Goal: Task Accomplishment & Management: Use online tool/utility

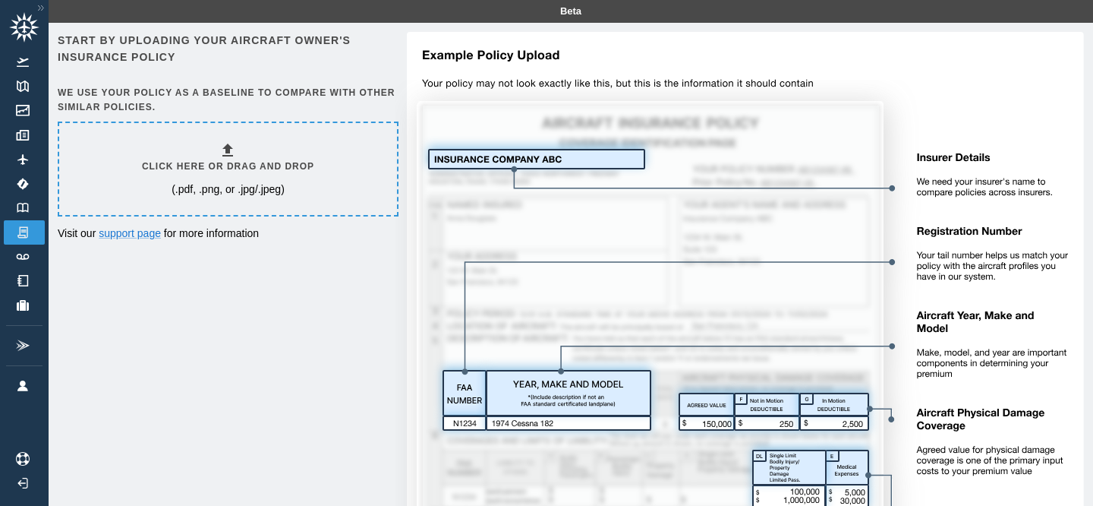
click at [224, 159] on h6 "Click here or drag and drop" at bounding box center [228, 166] width 172 height 14
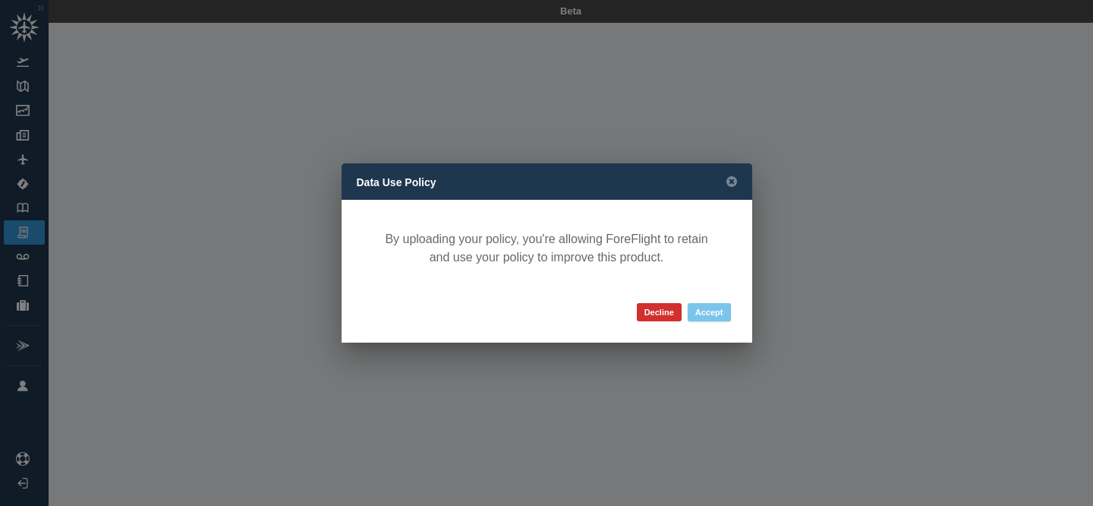
click at [708, 314] on button "Accept" at bounding box center [709, 312] width 43 height 18
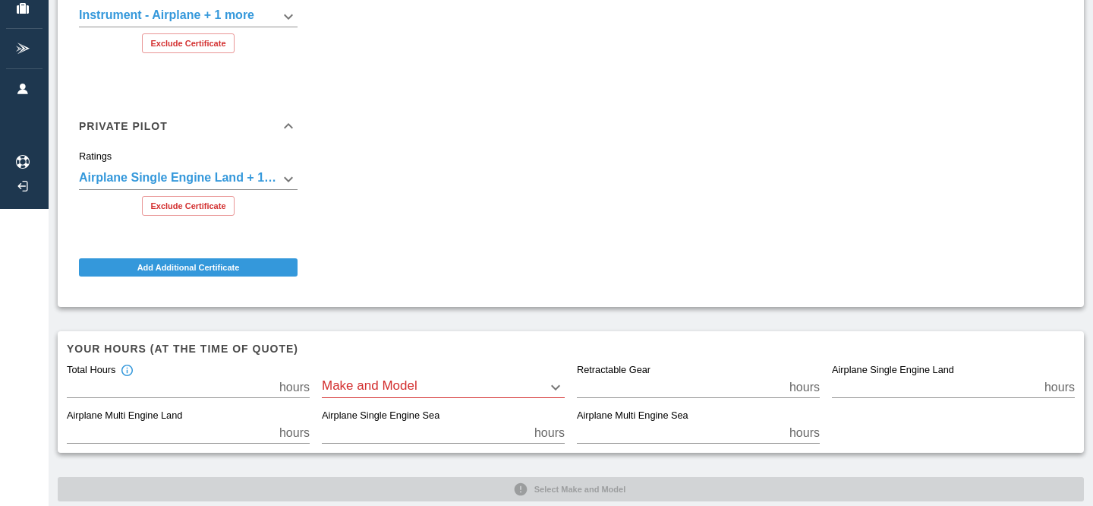
scroll to position [302, 0]
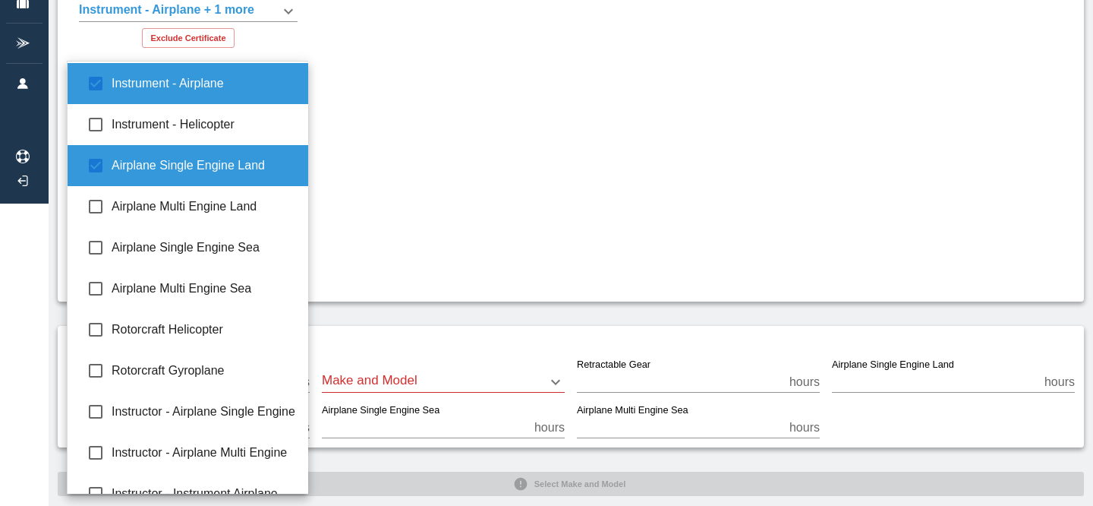
click at [254, 168] on span "Airplane Single Engine Land" at bounding box center [204, 165] width 185 height 18
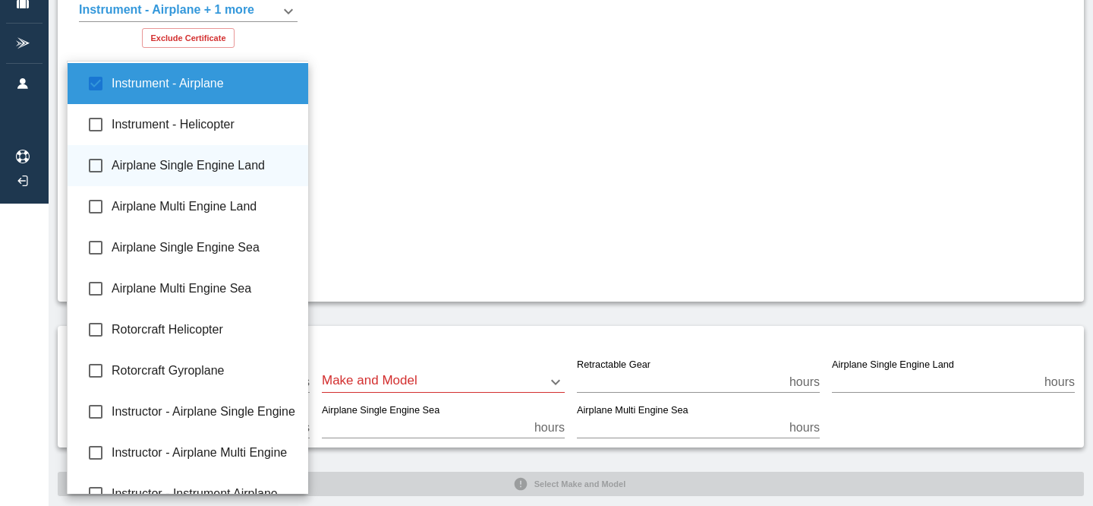
click at [254, 168] on span "Airplane Single Engine Land" at bounding box center [204, 165] width 185 height 18
type input "**********"
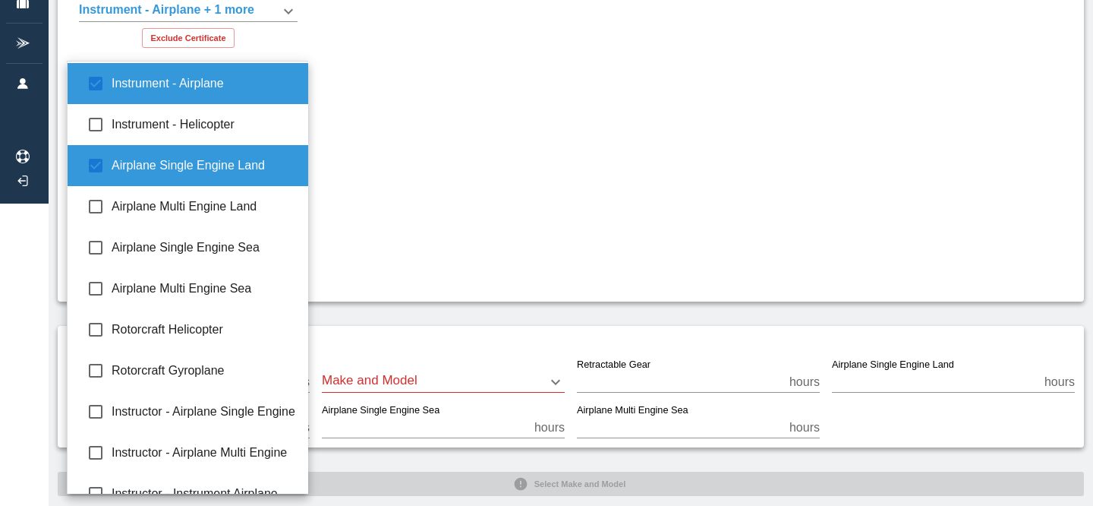
click at [380, 193] on div at bounding box center [546, 253] width 1093 height 506
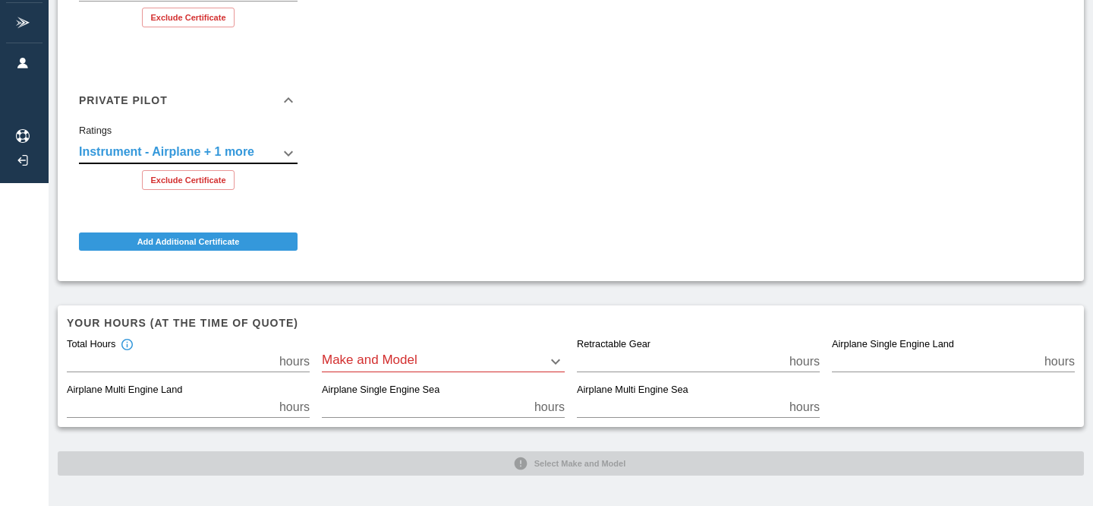
scroll to position [324, 0]
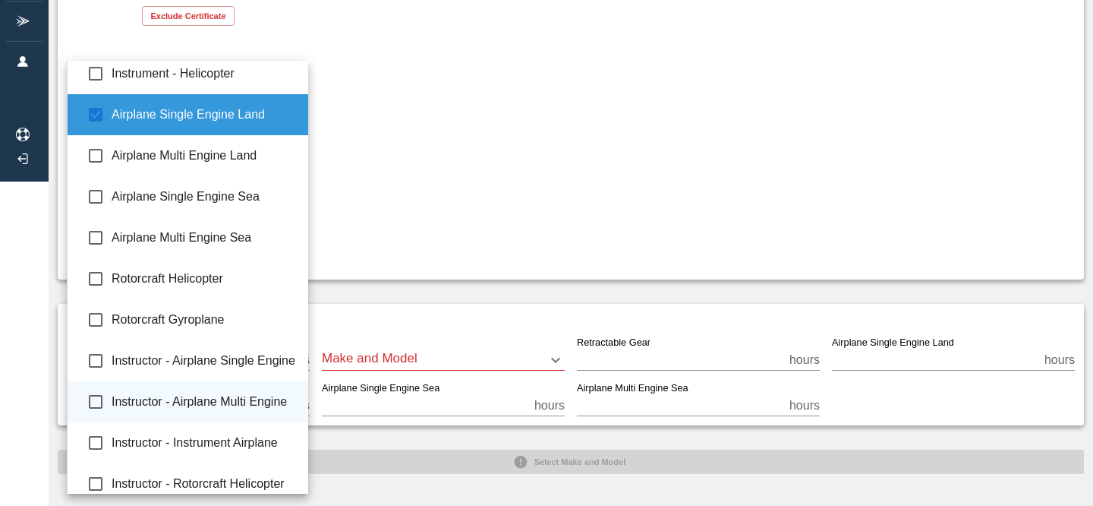
scroll to position [0, 0]
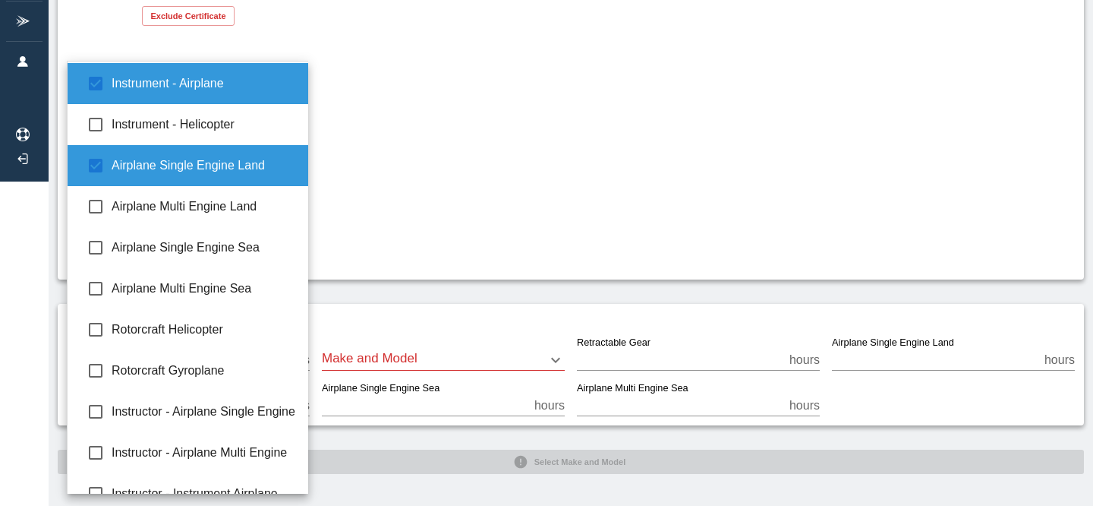
click at [512, 221] on div at bounding box center [546, 253] width 1093 height 506
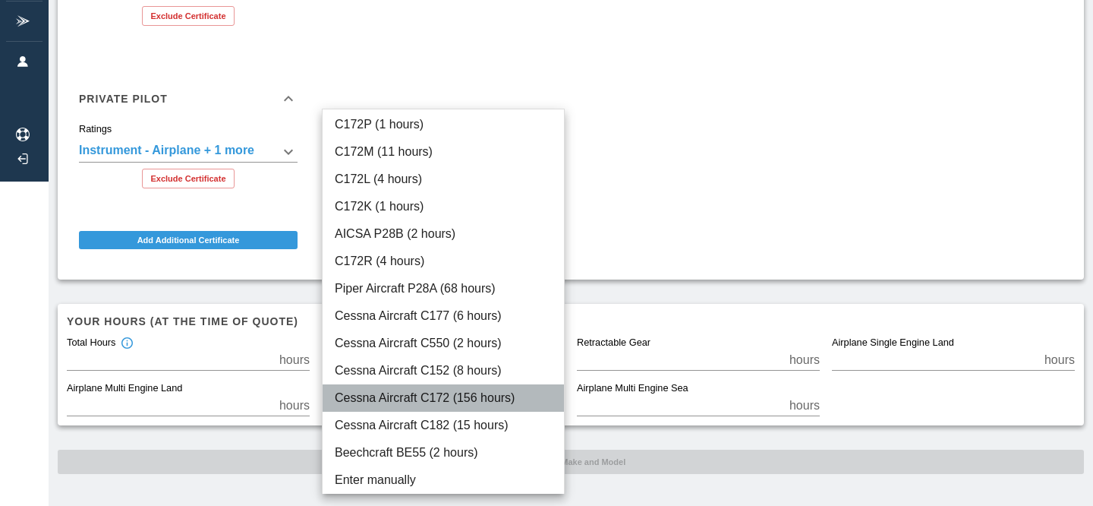
click at [504, 393] on li "Cessna Aircraft C172 (156 hours)" at bounding box center [443, 397] width 241 height 27
type input "****"
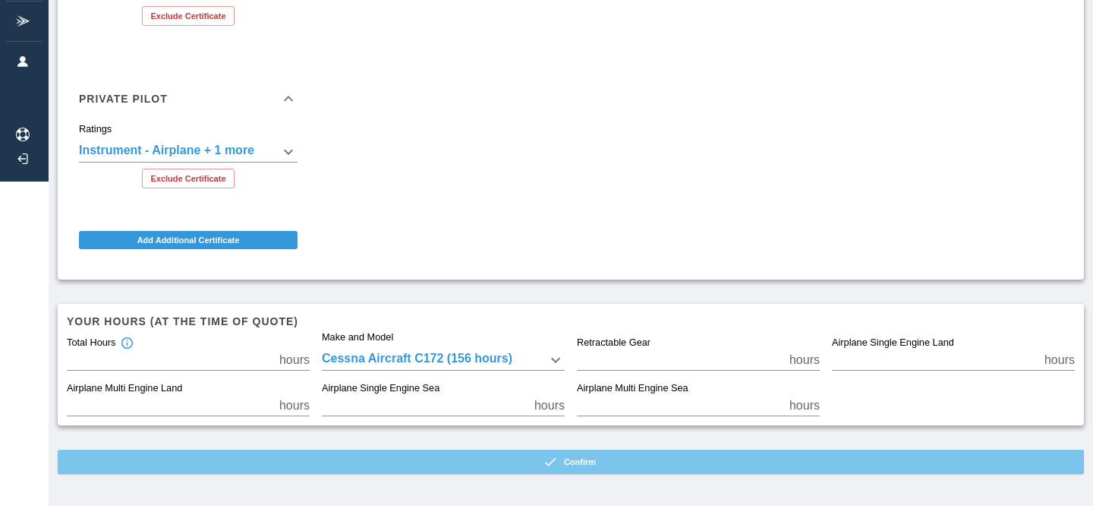
click at [521, 457] on button "Confirm" at bounding box center [571, 462] width 1027 height 24
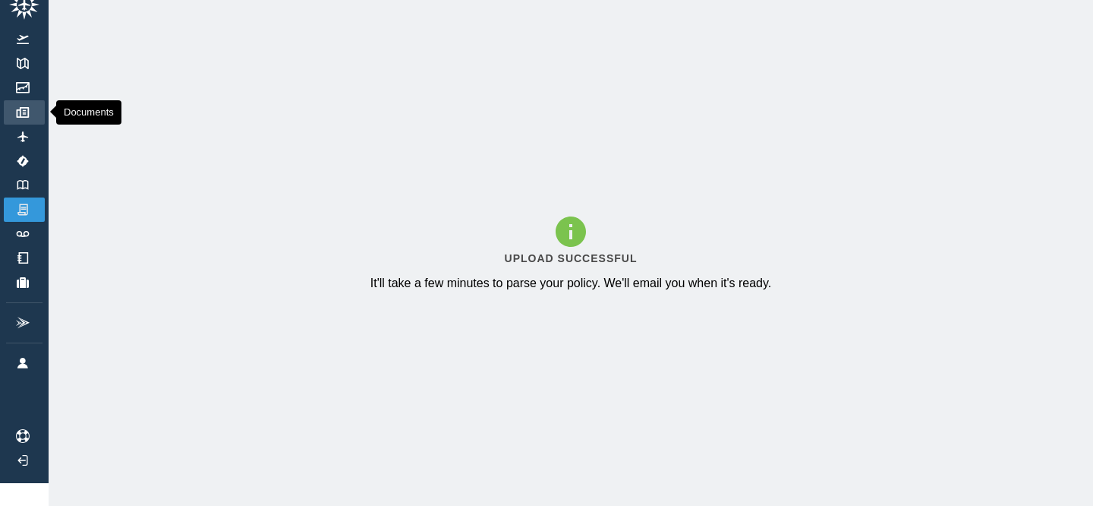
click at [26, 107] on img at bounding box center [22, 112] width 17 height 11
